Goal: Understand process/instructions: Learn how to perform a task or action

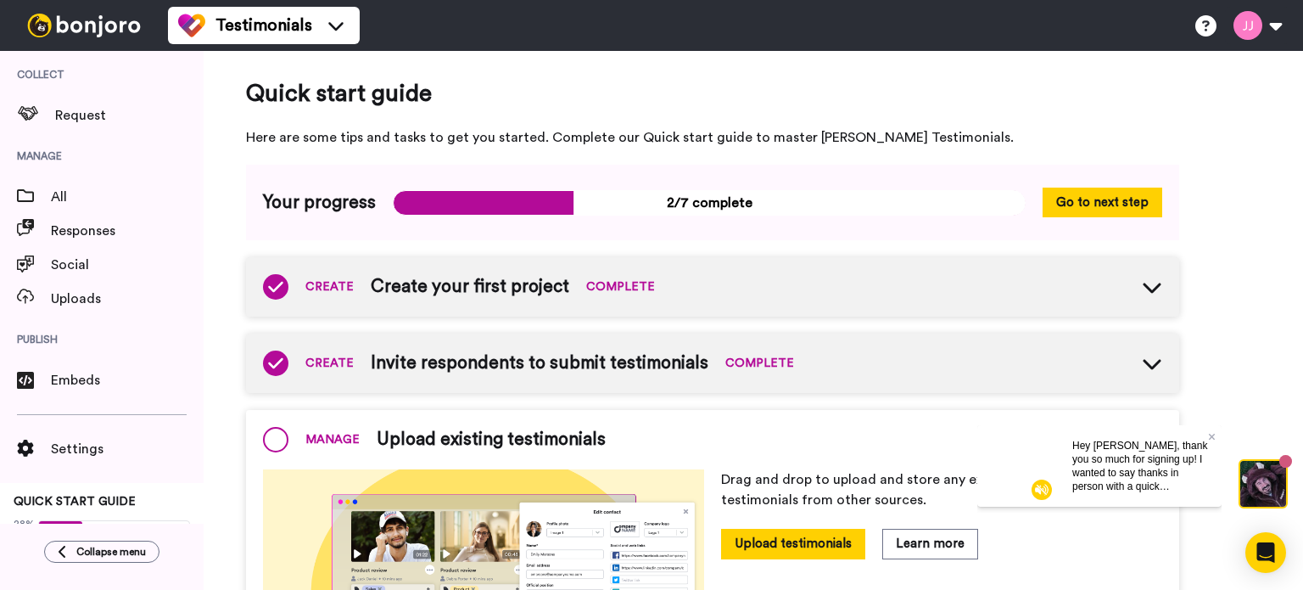
scroll to position [172, 0]
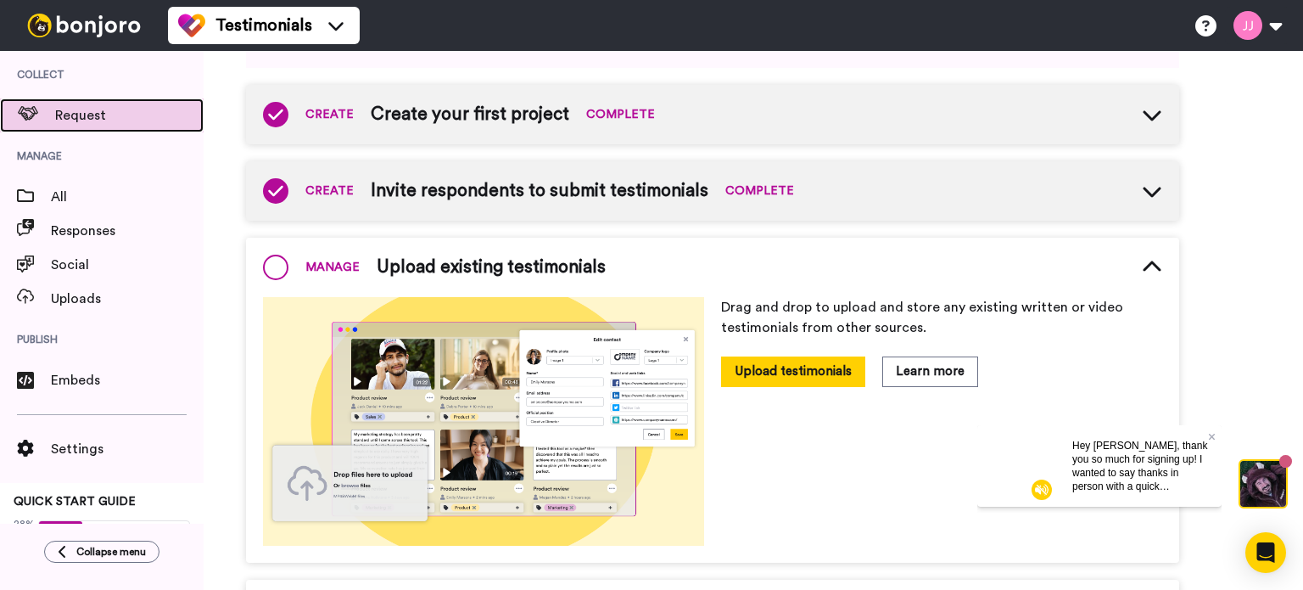
click at [77, 115] on span "Request" at bounding box center [129, 115] width 148 height 20
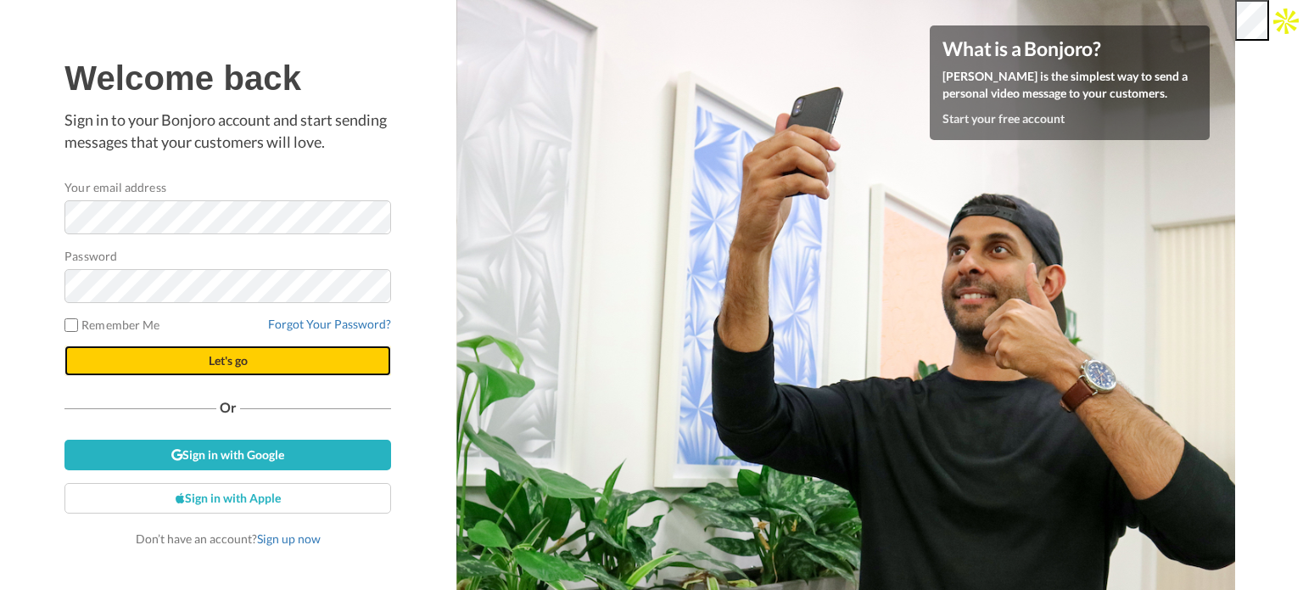
click at [220, 357] on span "Let's go" at bounding box center [228, 360] width 39 height 14
